Goal: Navigation & Orientation: Find specific page/section

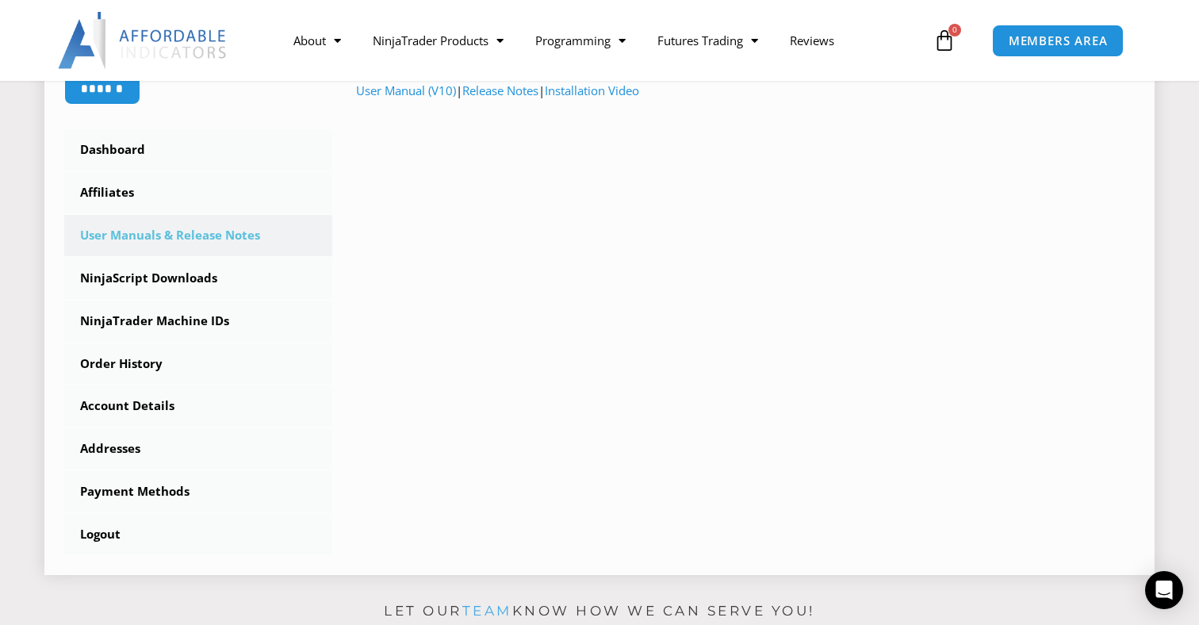
scroll to position [403, 0]
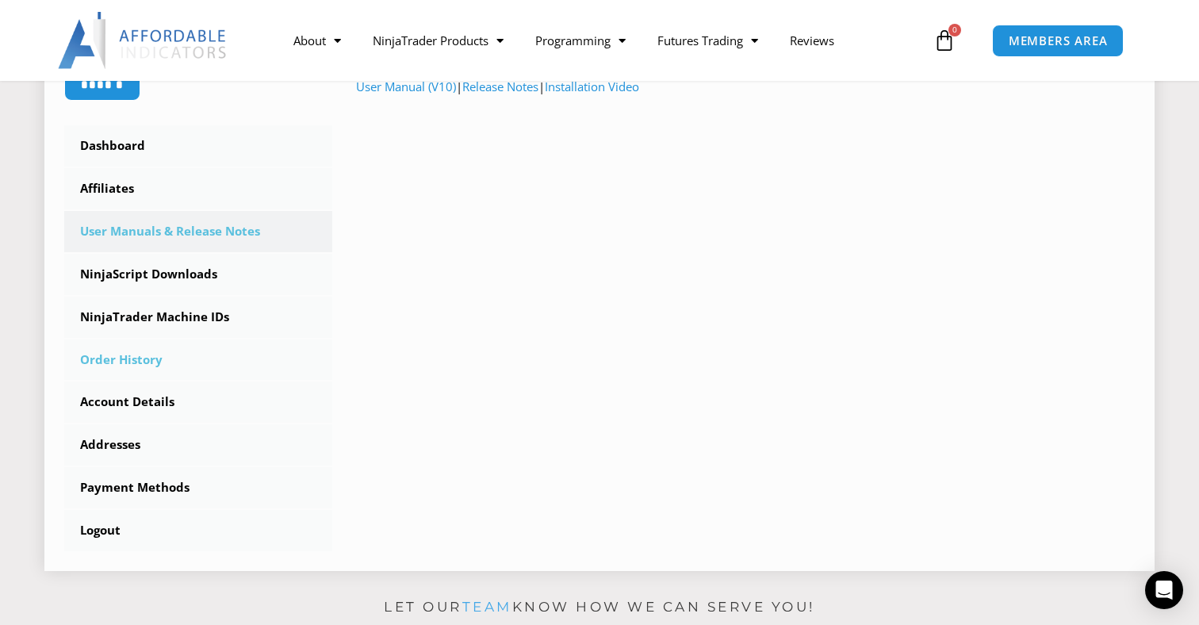
click at [178, 356] on link "Order History" at bounding box center [198, 360] width 268 height 41
click at [178, 416] on link "Account Details" at bounding box center [198, 402] width 268 height 41
click at [177, 416] on link "Account Details" at bounding box center [198, 402] width 268 height 41
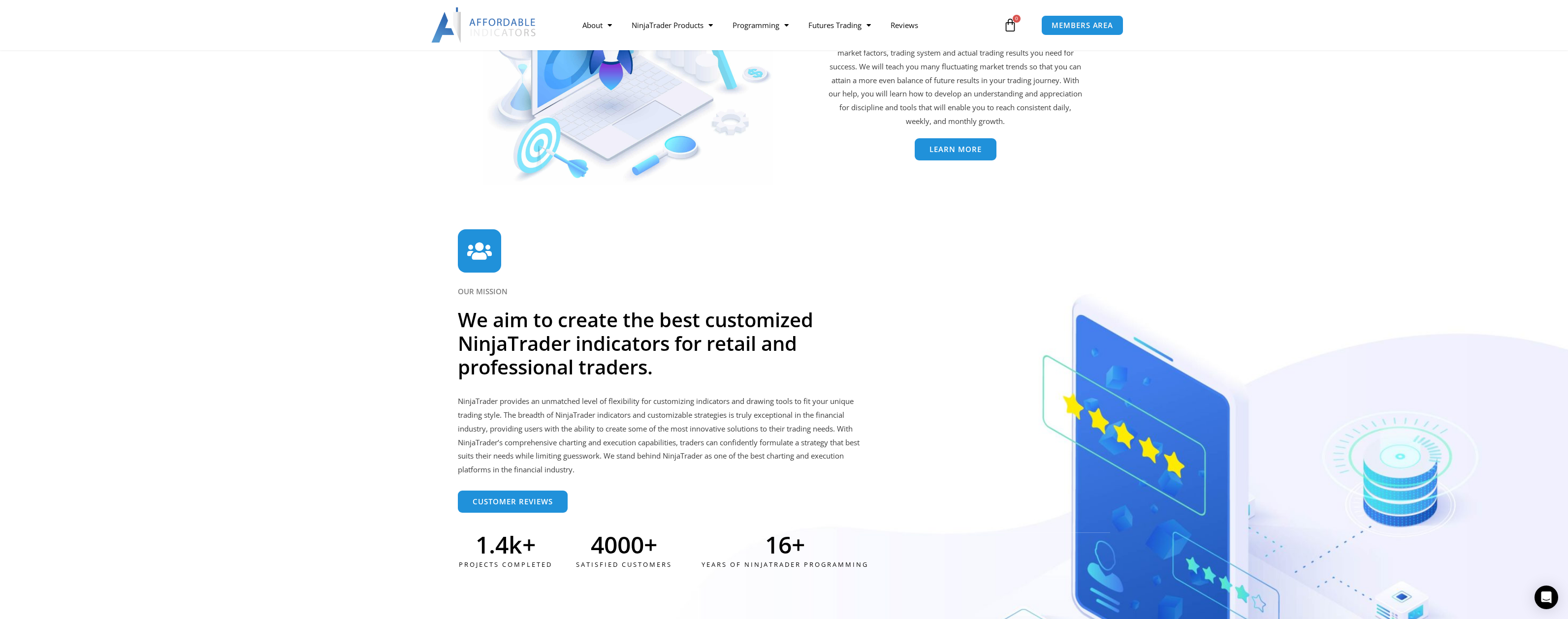
scroll to position [2666, 0]
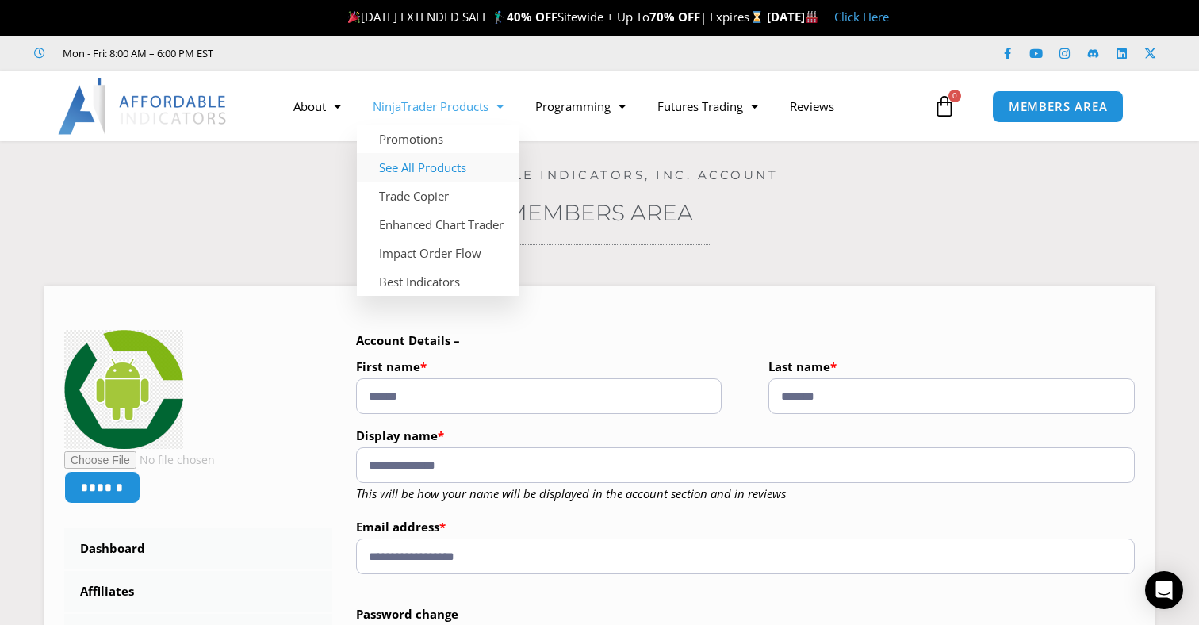
click at [426, 174] on link "See All Products" at bounding box center [438, 167] width 163 height 29
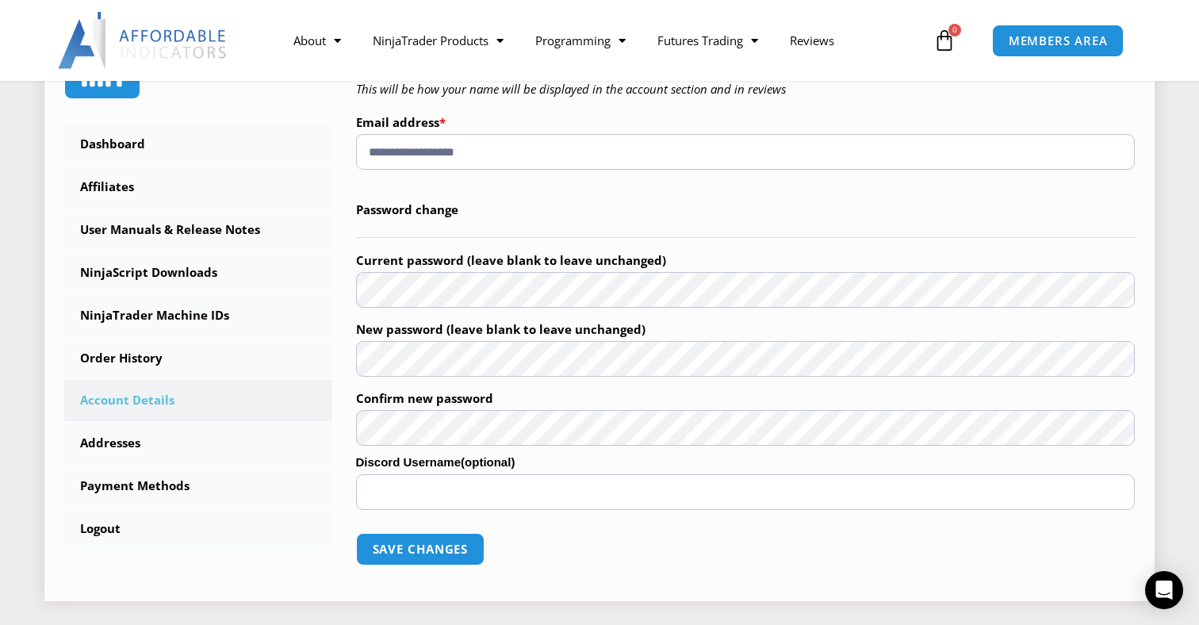
scroll to position [439, 0]
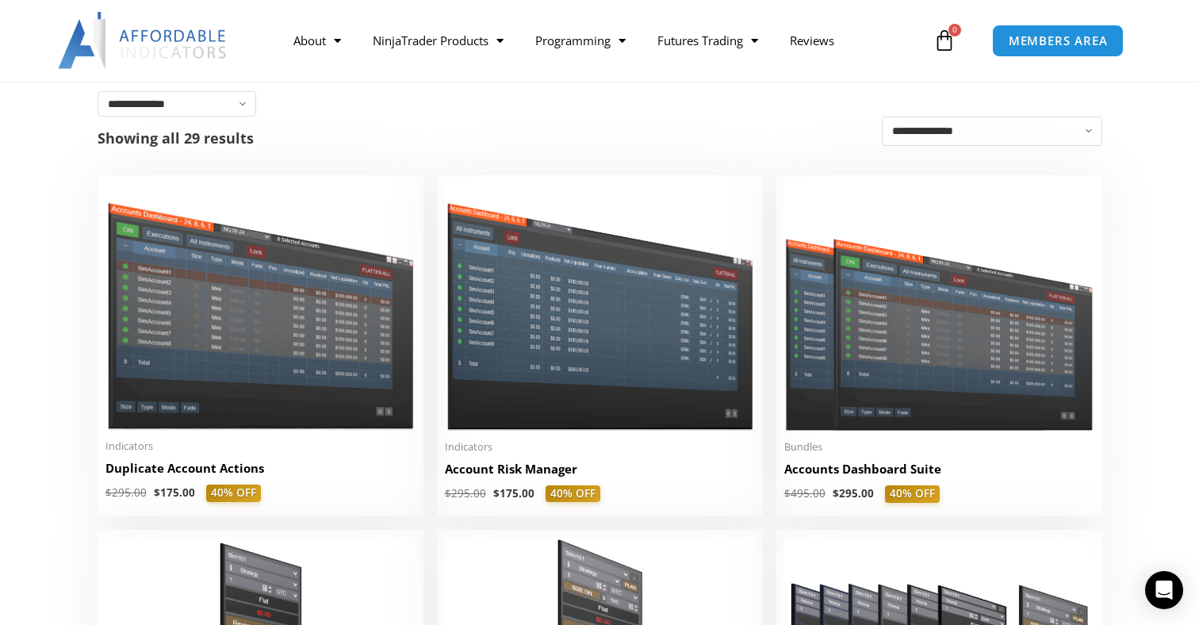
scroll to position [281, 0]
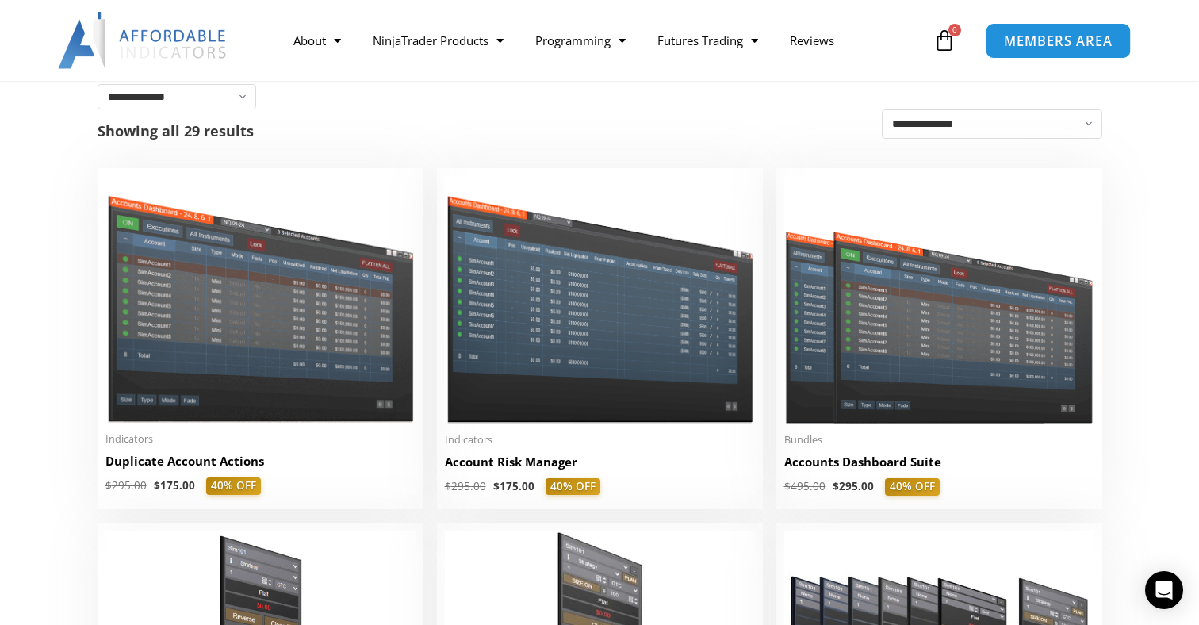
click at [1042, 51] on link "MEMBERS AREA" at bounding box center [1057, 40] width 145 height 36
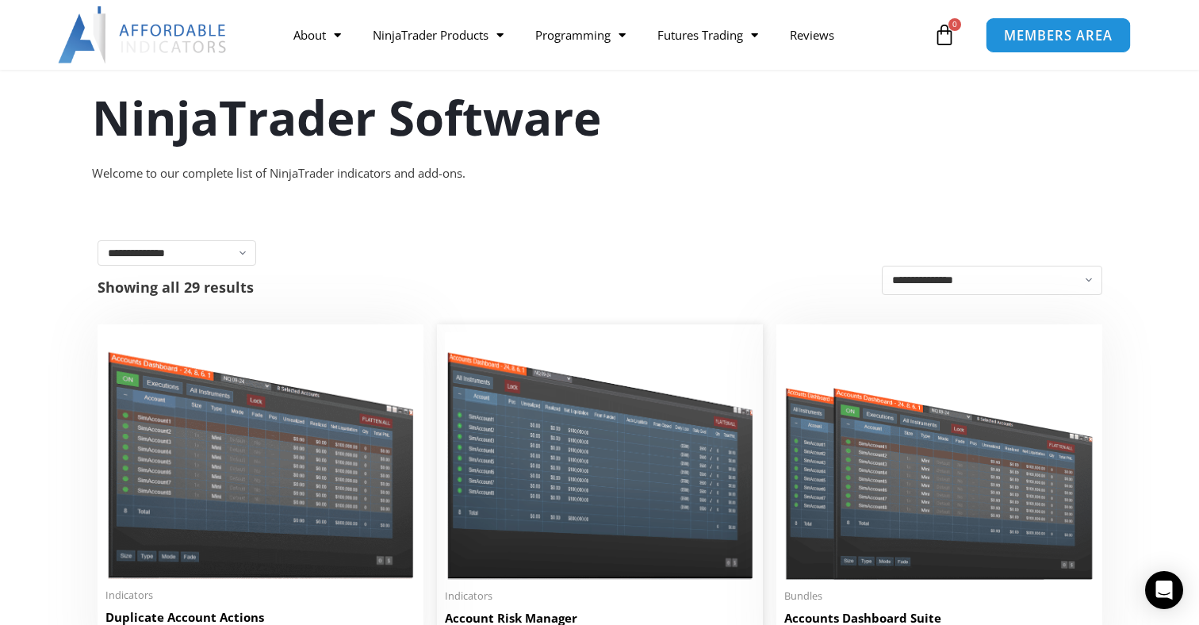
scroll to position [0, 0]
